Goal: Feedback & Contribution: Contribute content

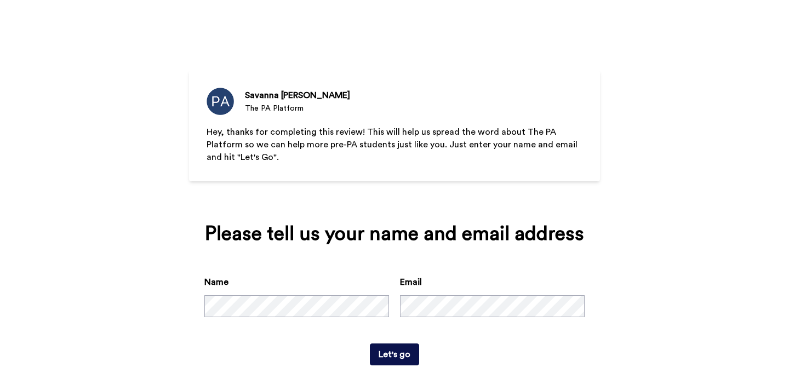
scroll to position [28, 0]
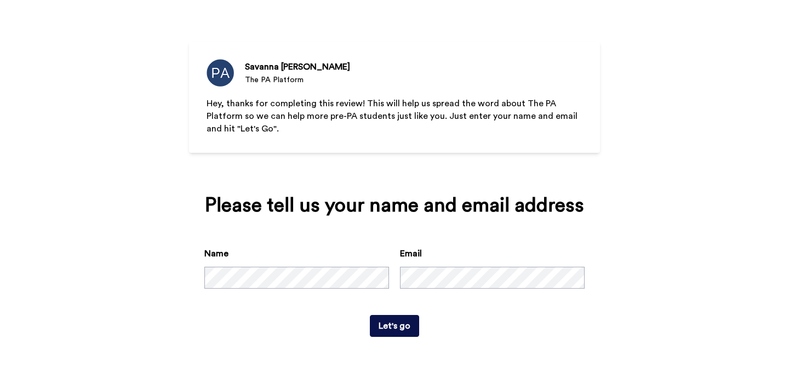
click at [406, 329] on button "Let's go" at bounding box center [394, 326] width 49 height 22
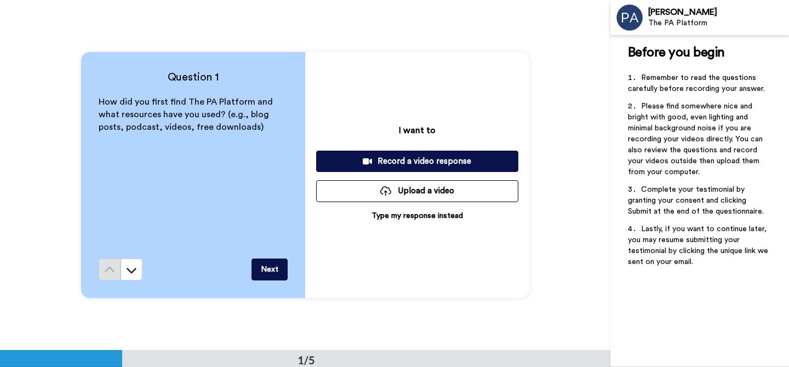
click at [249, 118] on span "How did you first find The PA Platform and what resources have you used? (e.g.,…" at bounding box center [187, 115] width 176 height 34
click at [251, 136] on div "How did you first find The PA Platform and what resources have you used? (e.g.,…" at bounding box center [193, 177] width 189 height 163
click at [432, 217] on p "Type my response instead" at bounding box center [416, 215] width 91 height 11
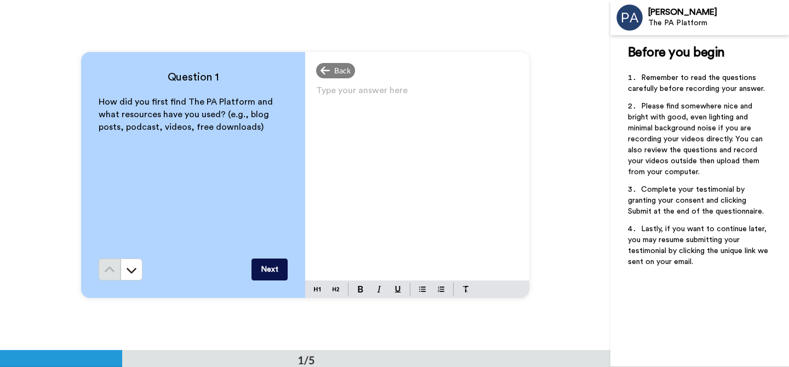
click at [432, 202] on div "Type your answer here ﻿" at bounding box center [417, 182] width 224 height 198
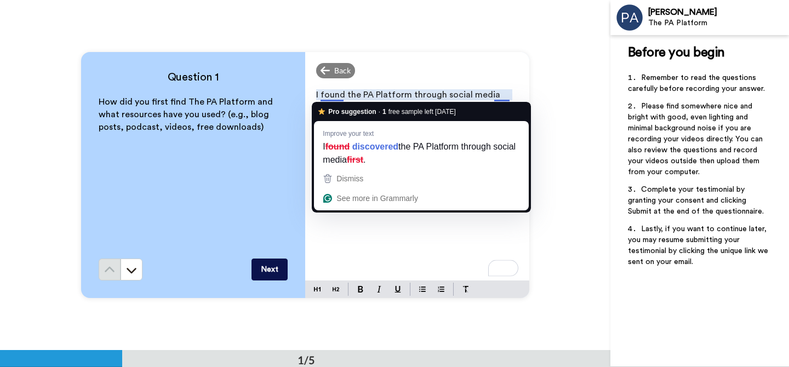
click at [421, 229] on div "I found the PA Platform through social media first. I have now transitioned int…" at bounding box center [417, 182] width 224 height 198
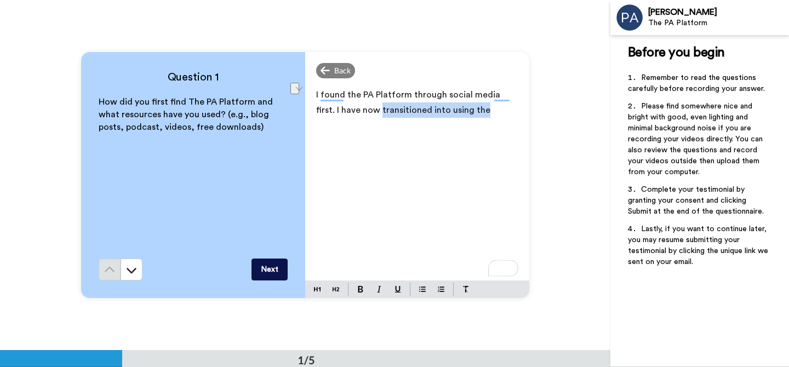
drag, startPoint x: 475, startPoint y: 108, endPoint x: 357, endPoint y: 110, distance: 117.8
click at [357, 110] on p "I found the PA Platform through social media first. I have now transitioned int…" at bounding box center [417, 102] width 202 height 31
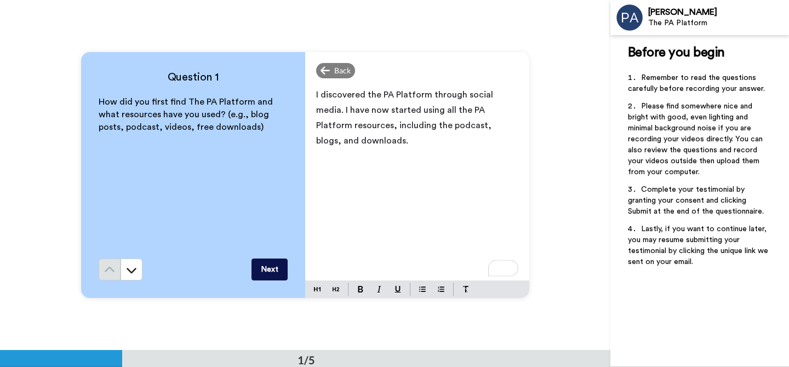
click at [274, 269] on button "Next" at bounding box center [269, 270] width 36 height 22
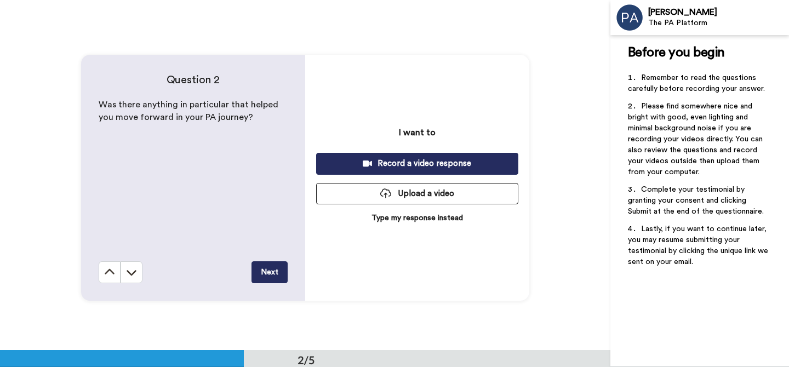
scroll to position [351, 0]
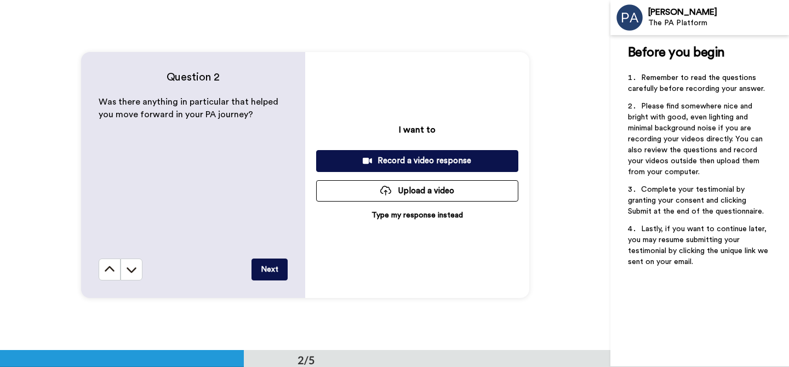
click at [174, 108] on p "Was there anything in particular that helped you move forward in your PA journe…" at bounding box center [193, 108] width 189 height 25
click at [198, 138] on div "Was there anything in particular that helped you move forward in your PA journe…" at bounding box center [193, 177] width 189 height 163
click at [407, 218] on p "Type my response instead" at bounding box center [416, 215] width 91 height 11
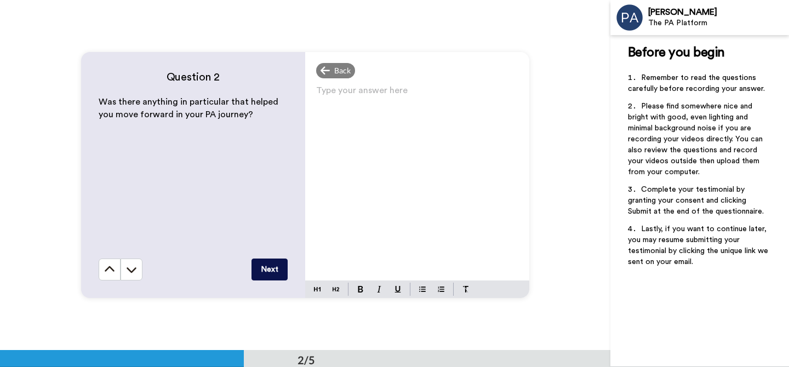
click at [407, 218] on div "Type your answer here ﻿" at bounding box center [417, 182] width 224 height 198
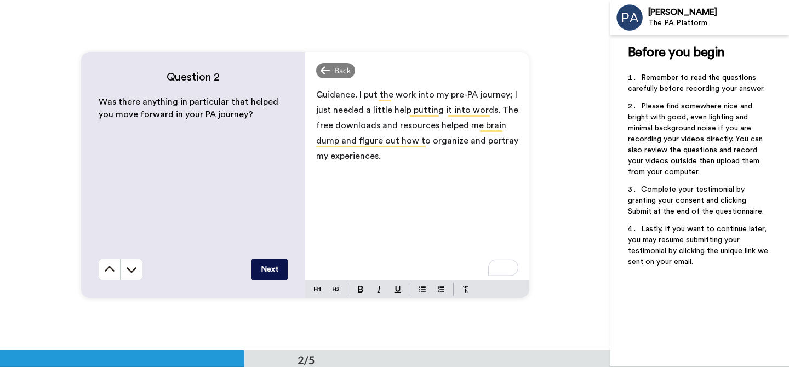
click at [390, 110] on span "Guidance. I put the work into my pre-PA journey; I just needed a little help pu…" at bounding box center [418, 125] width 204 height 70
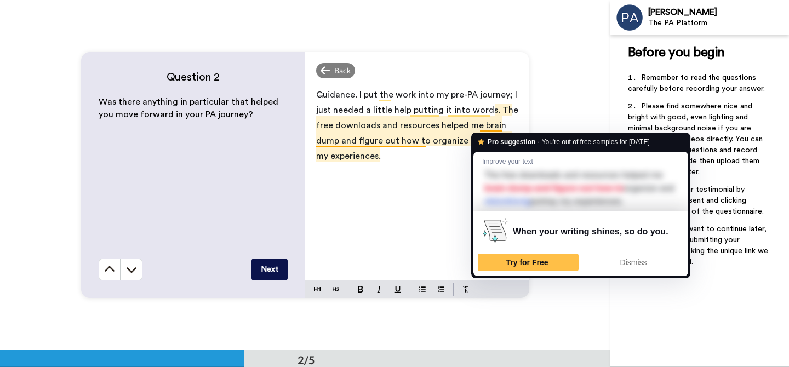
click at [417, 207] on div "Guidance. I put the work into my pre-PA journey; I just needed a little help pu…" at bounding box center [417, 182] width 224 height 198
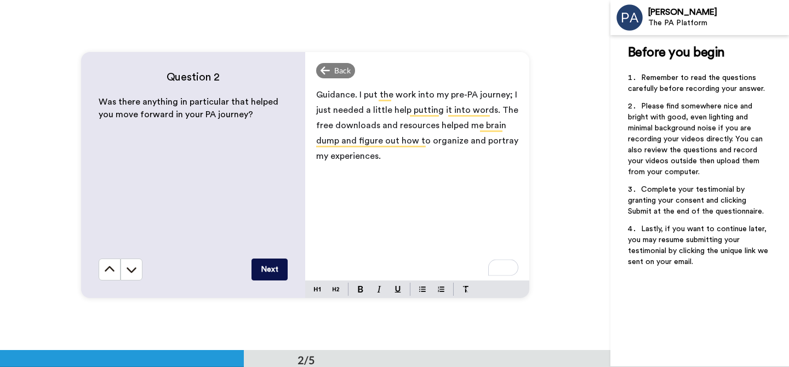
click at [264, 269] on button "Next" at bounding box center [269, 270] width 36 height 22
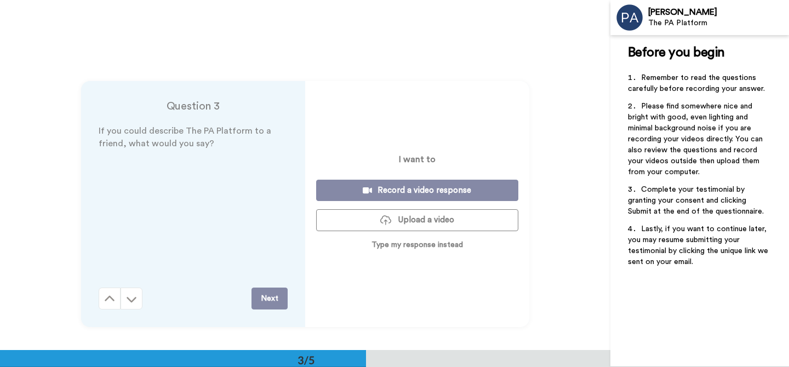
scroll to position [701, 0]
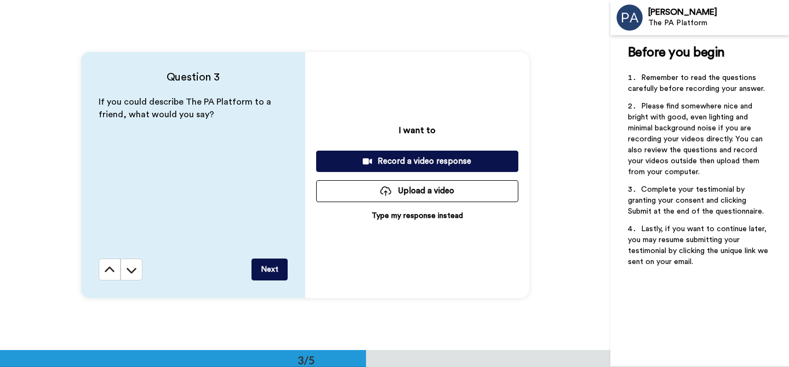
click at [392, 219] on p "Type my response instead" at bounding box center [416, 215] width 91 height 11
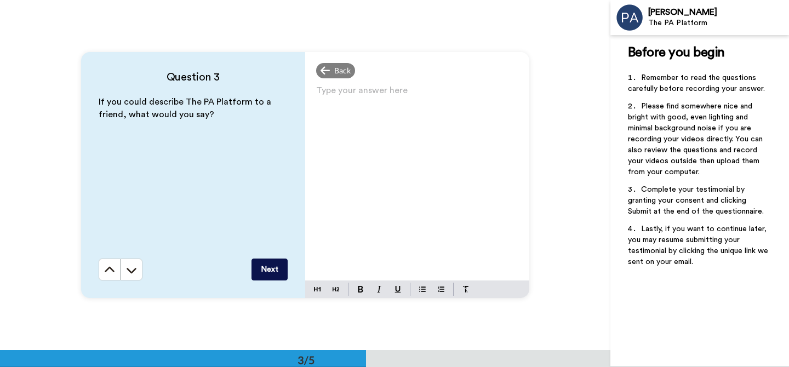
click at [392, 219] on div "Type your answer here ﻿" at bounding box center [417, 182] width 224 height 198
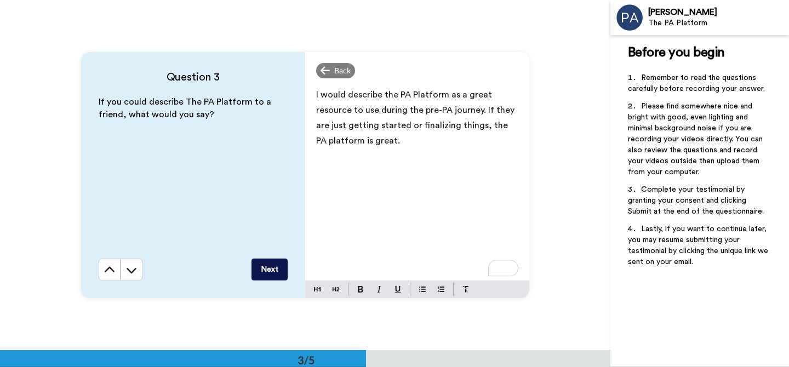
click at [379, 144] on span "I would describe the PA Platform as a great resource to use during the pre-PA j…" at bounding box center [416, 117] width 201 height 55
click at [397, 146] on p "I would describe the PA Platform as a great resource to use during the pre-PA j…" at bounding box center [417, 117] width 202 height 61
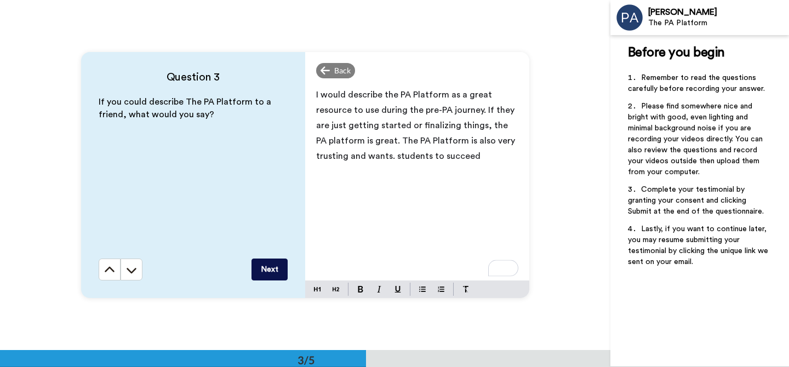
click at [392, 158] on span "I would describe the PA Platform as a great resource to use during the pre-PA j…" at bounding box center [416, 125] width 201 height 70
click at [488, 159] on p "I would describe the PA Platform as a great resource to use during the pre-PA j…" at bounding box center [417, 125] width 202 height 77
click at [268, 268] on button "Next" at bounding box center [269, 270] width 36 height 22
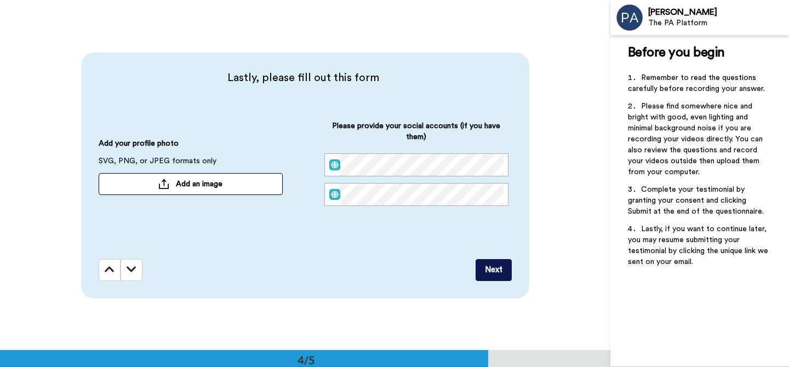
scroll to position [1051, 0]
click at [227, 184] on button "Add an image" at bounding box center [191, 184] width 184 height 22
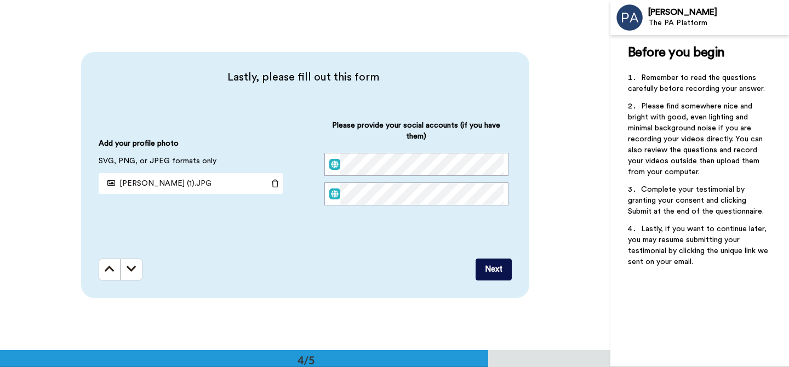
click at [488, 270] on button "Next" at bounding box center [494, 270] width 36 height 22
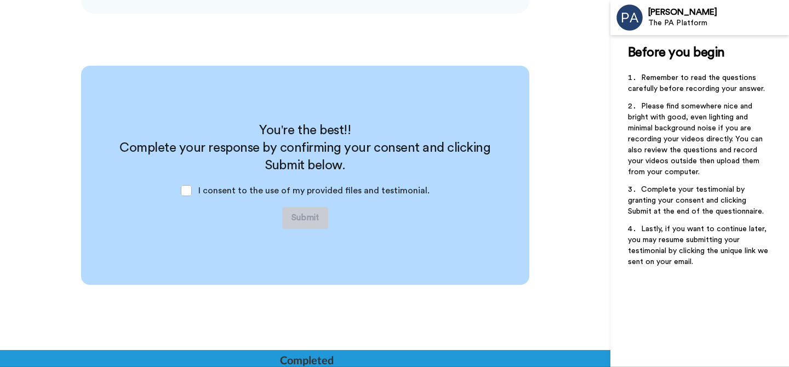
scroll to position [1336, 0]
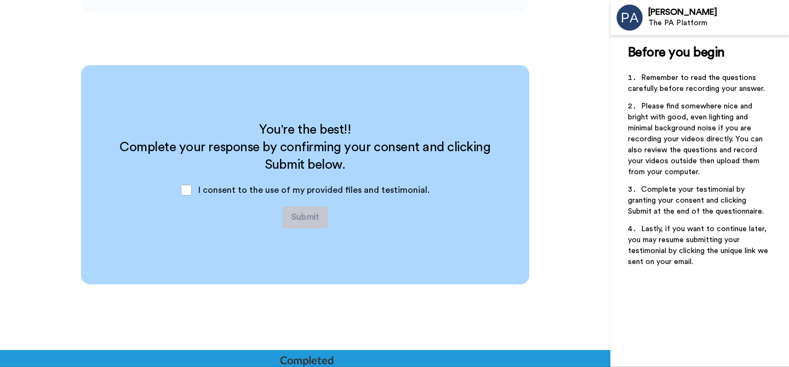
click at [288, 182] on div "I consent to the use of my provided files and testimonial." at bounding box center [305, 190] width 266 height 33
click at [259, 198] on div "I consent to the use of my provided files and testimonial." at bounding box center [305, 190] width 266 height 33
click at [259, 191] on span "I consent to the use of my provided files and testimonial." at bounding box center [313, 190] width 231 height 9
click at [192, 189] on span at bounding box center [186, 190] width 11 height 11
click at [312, 215] on button "Submit" at bounding box center [305, 218] width 46 height 22
